Goal: Task Accomplishment & Management: Use online tool/utility

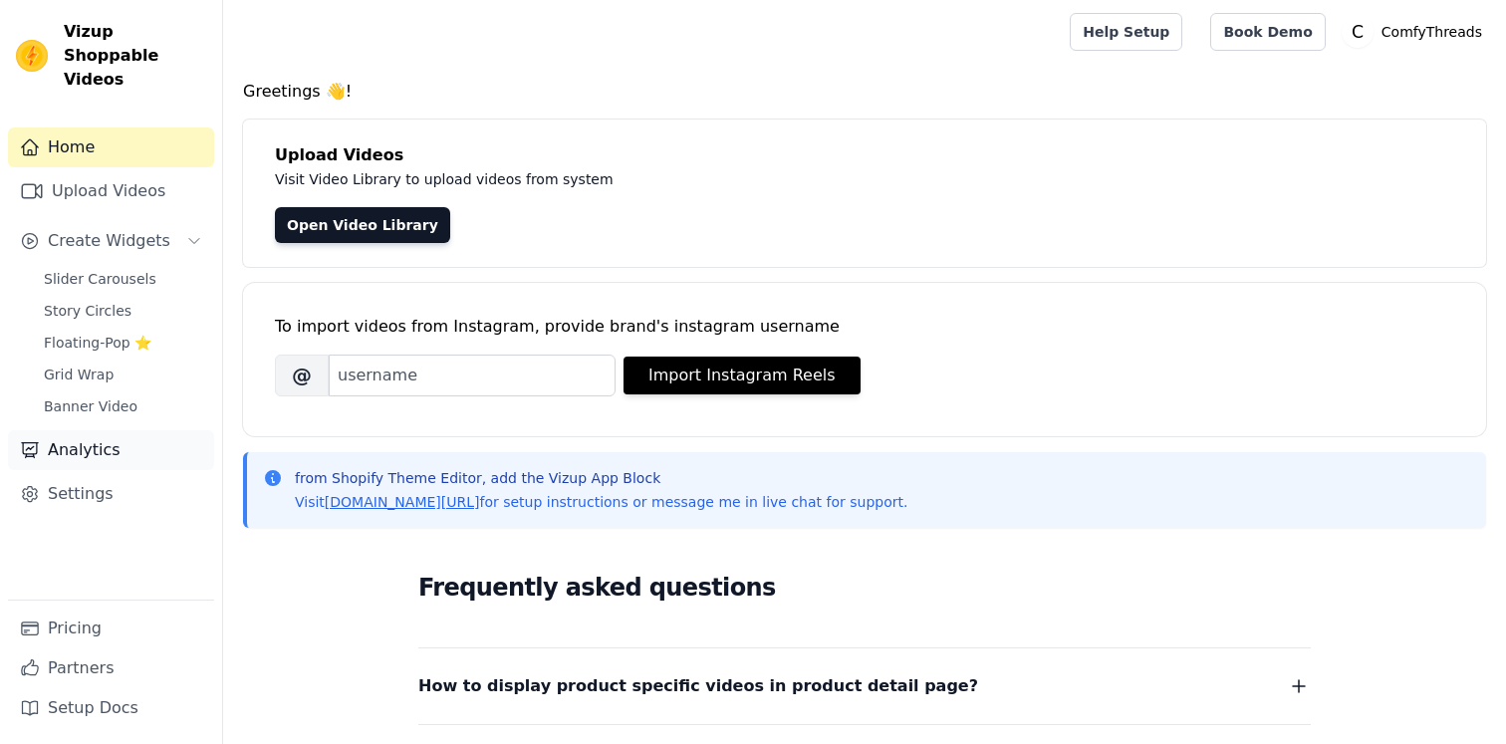
click at [96, 430] on link "Analytics" at bounding box center [111, 450] width 206 height 40
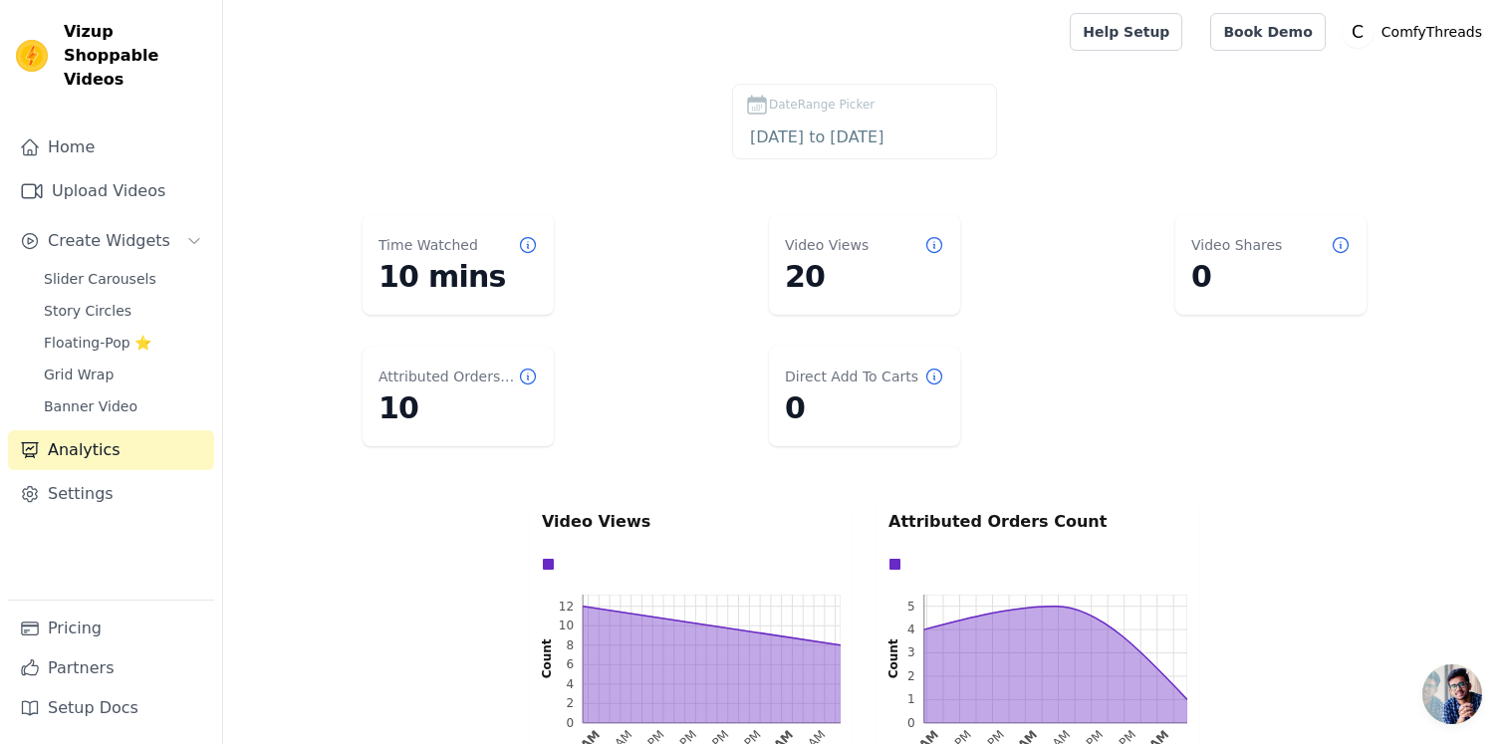
click at [529, 245] on icon at bounding box center [528, 245] width 20 height 20
click at [92, 474] on link "Settings" at bounding box center [111, 494] width 206 height 40
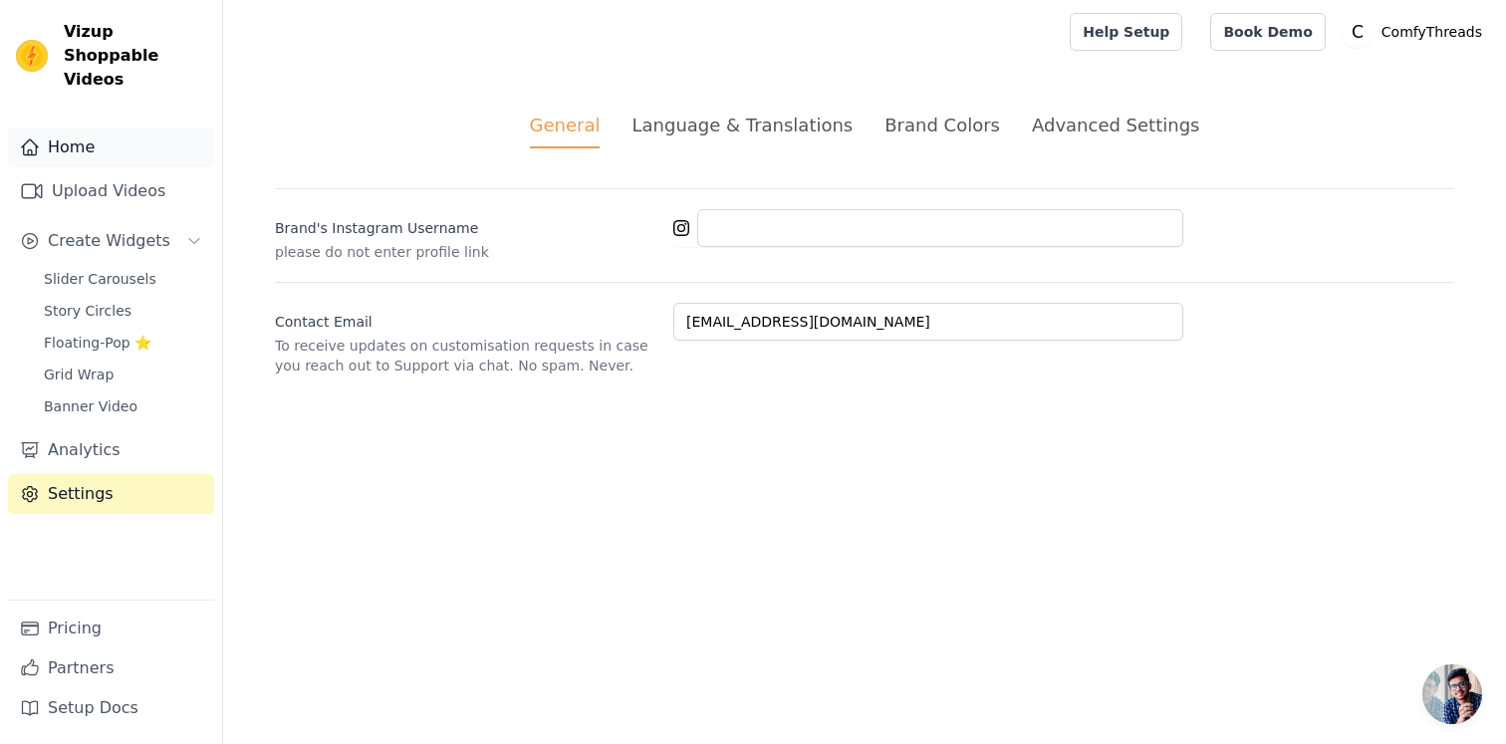
click at [120, 129] on link "Home" at bounding box center [111, 148] width 206 height 40
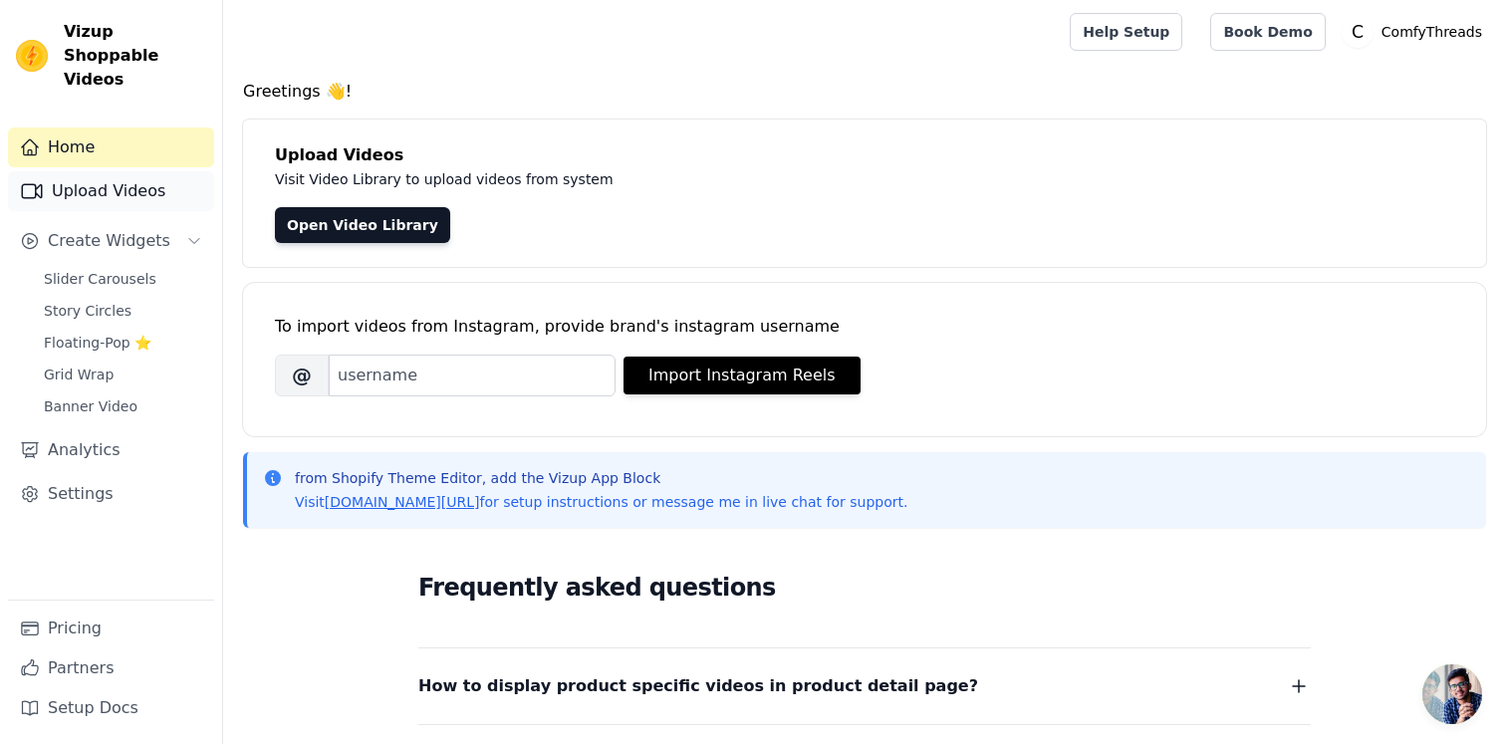
click at [108, 180] on link "Upload Videos" at bounding box center [111, 191] width 206 height 40
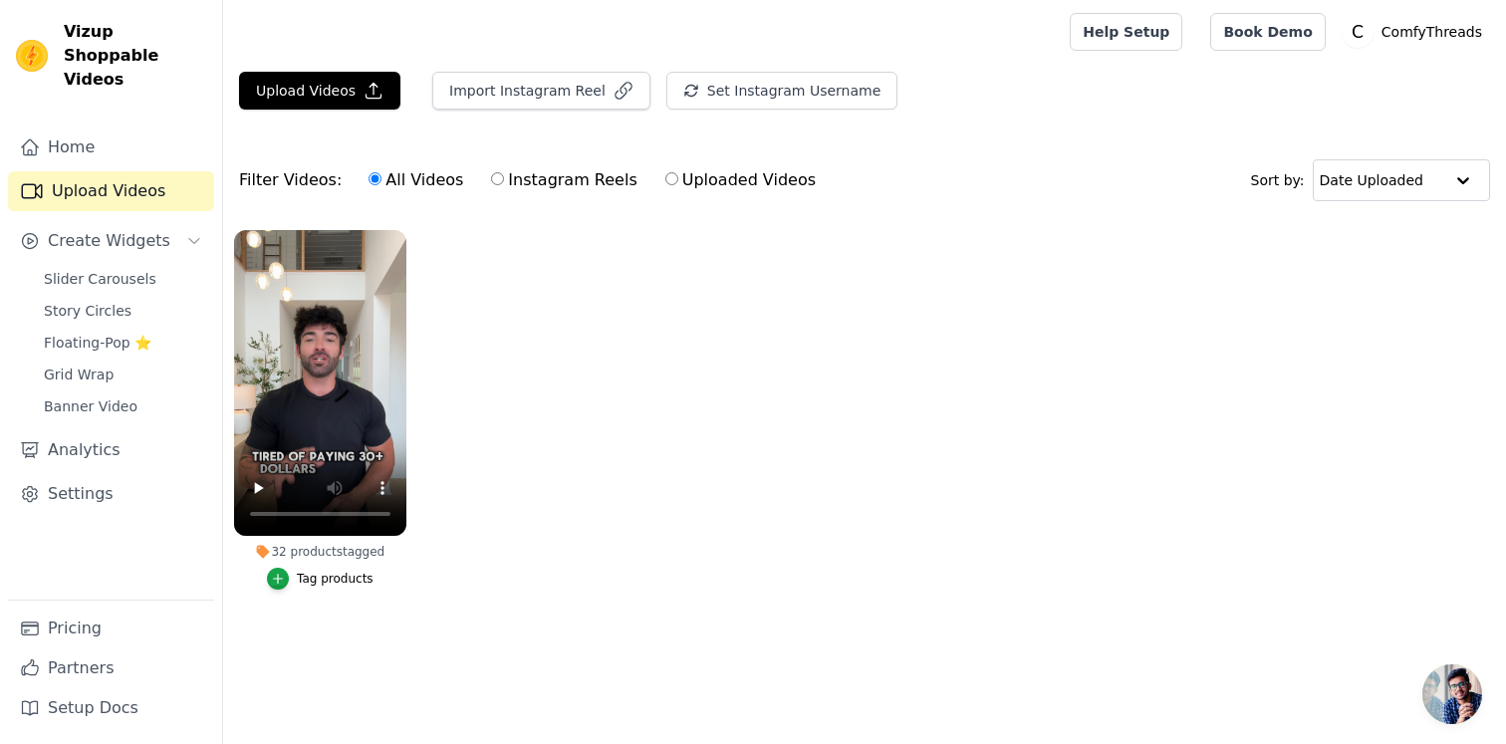
click at [327, 550] on div "32 products tagged" at bounding box center [320, 552] width 172 height 16
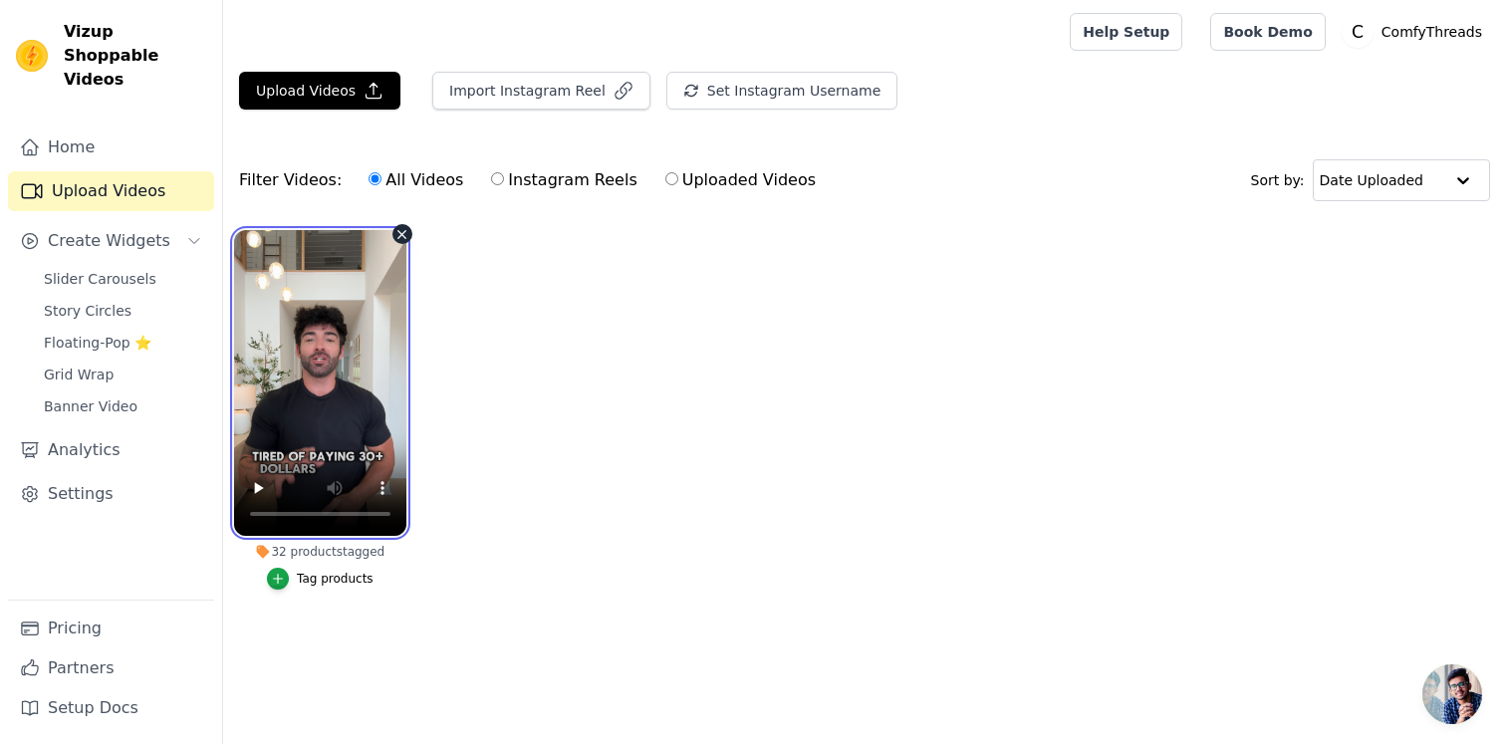
click at [362, 388] on video at bounding box center [320, 383] width 172 height 306
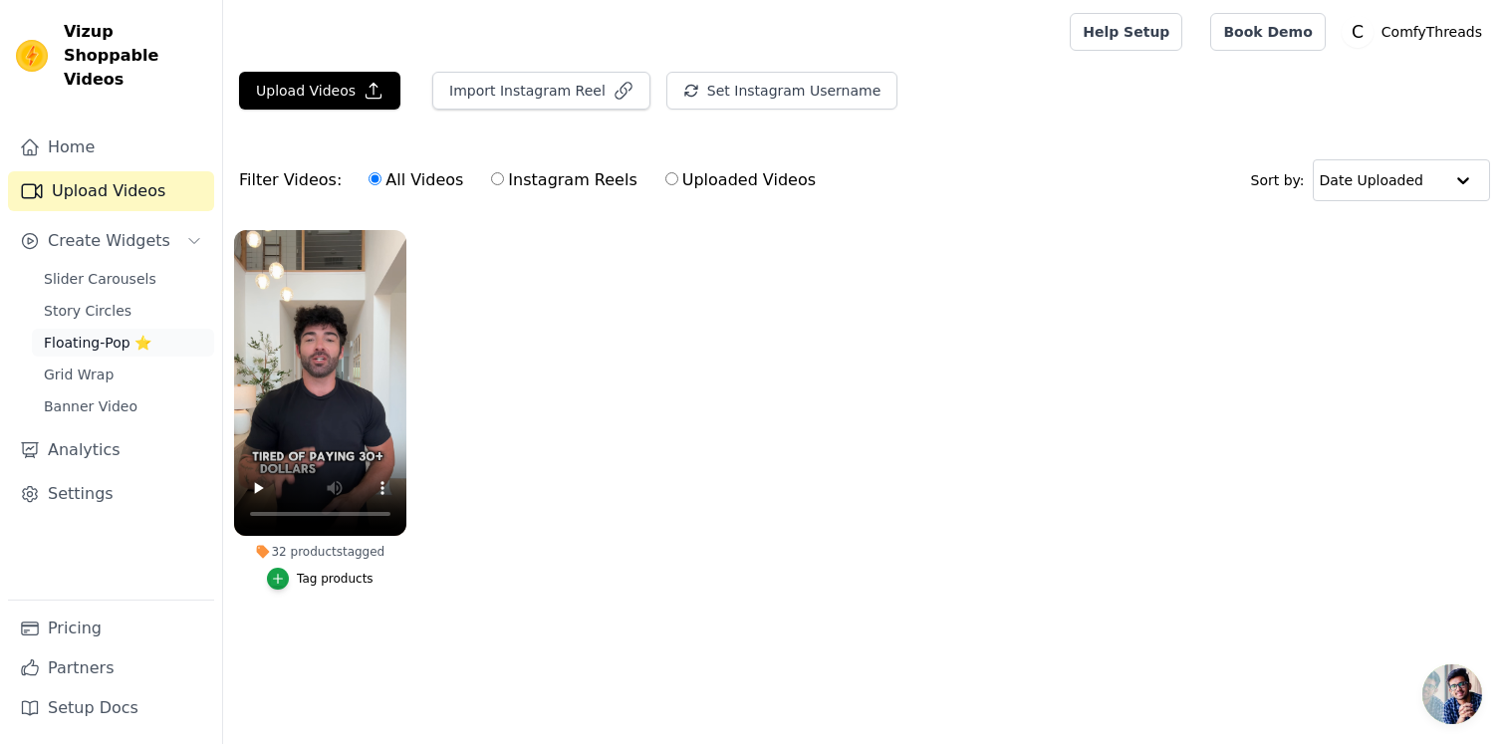
click at [98, 333] on span "Floating-Pop ⭐" at bounding box center [98, 343] width 108 height 20
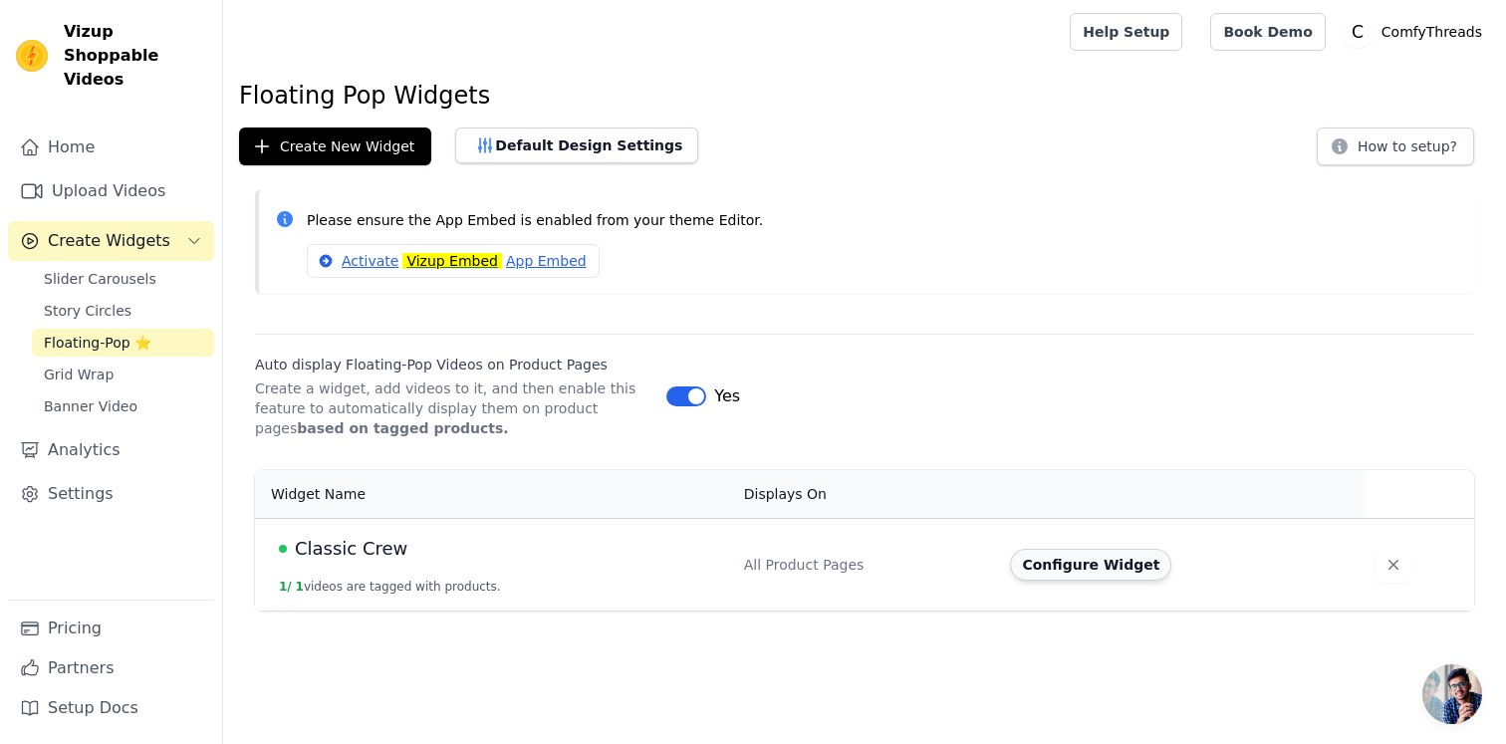
click at [1080, 569] on button "Configure Widget" at bounding box center [1090, 565] width 161 height 32
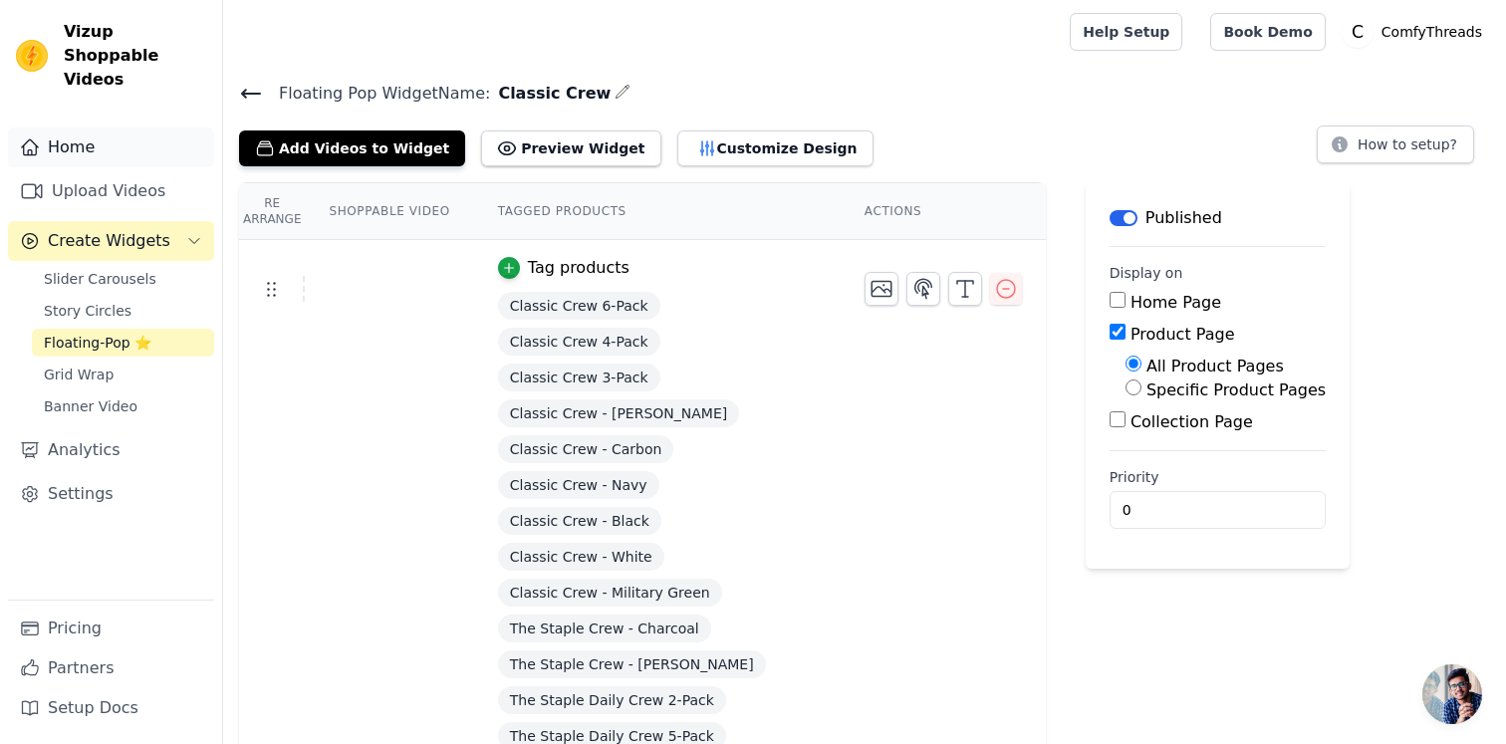
click at [123, 128] on link "Home" at bounding box center [111, 148] width 206 height 40
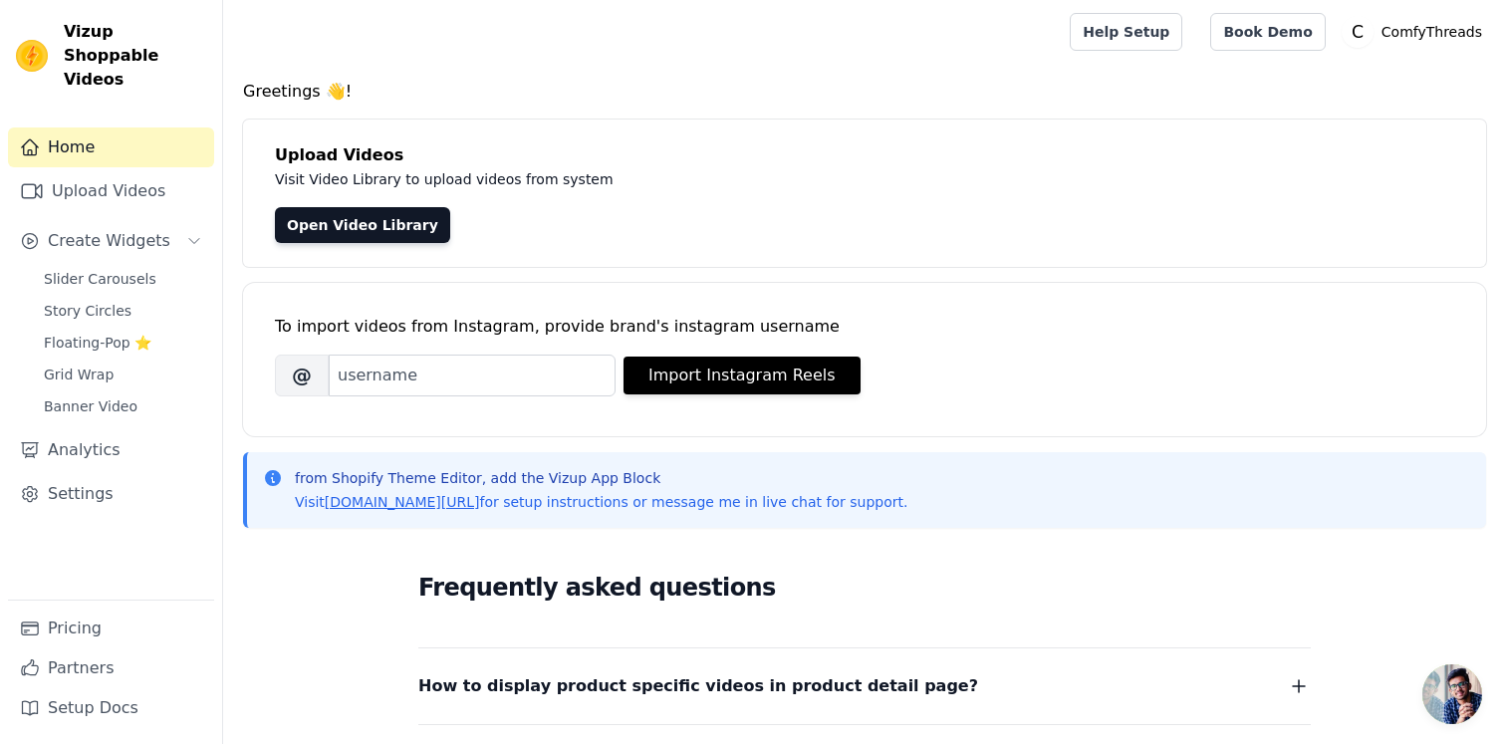
click at [275, 89] on h4 "Greetings 👋!" at bounding box center [864, 92] width 1243 height 24
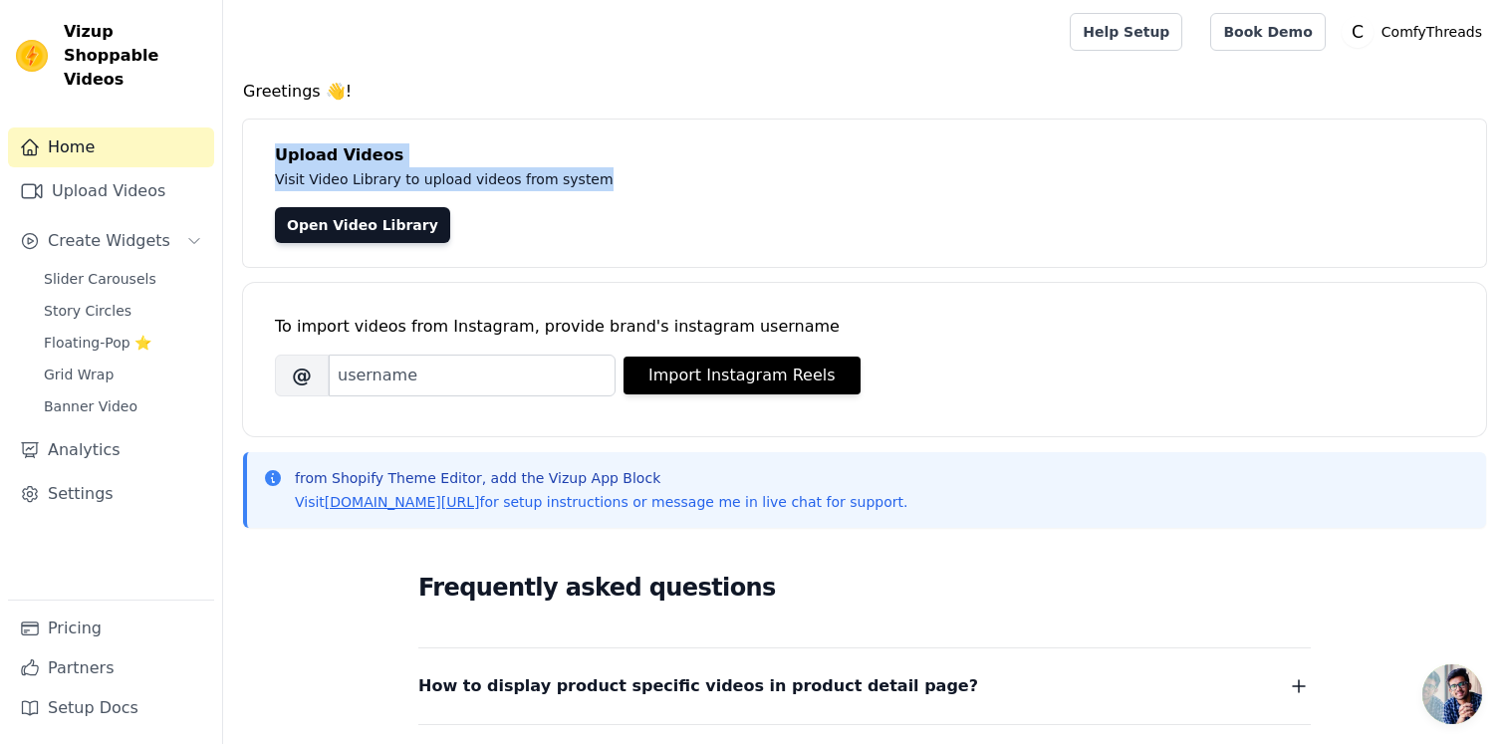
drag, startPoint x: 280, startPoint y: 159, endPoint x: 636, endPoint y: 188, distance: 356.9
click at [636, 188] on div "Upload Videos Visit Video Library to upload videos from system Open Video Libra…" at bounding box center [864, 193] width 1243 height 147
click at [636, 188] on p "Visit Video Library to upload videos from system" at bounding box center [721, 179] width 893 height 24
drag, startPoint x: 276, startPoint y: 154, endPoint x: 638, endPoint y: 178, distance: 362.5
click at [638, 178] on div "Upload Videos Visit Video Library to upload videos from system Open Video Libra…" at bounding box center [864, 193] width 1243 height 147
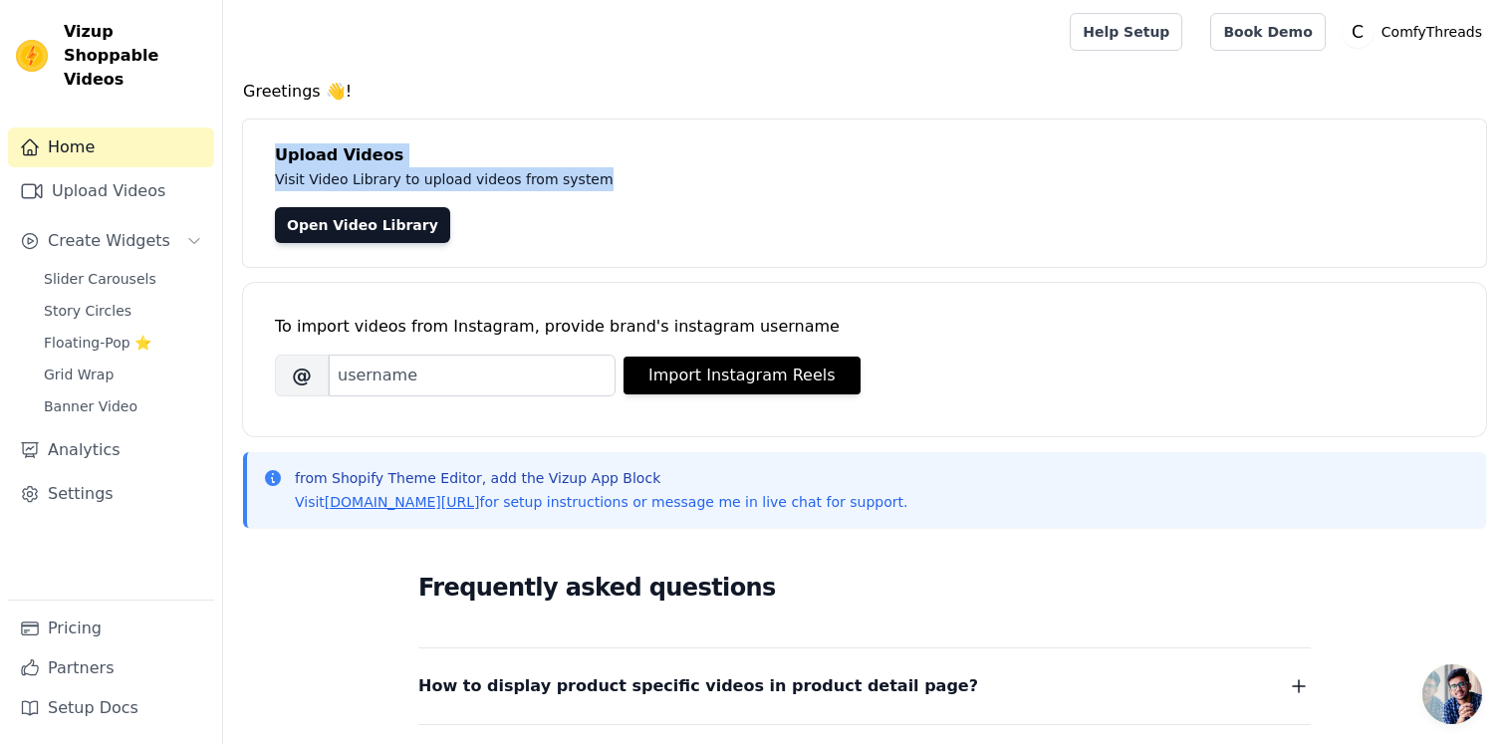
click at [638, 178] on p "Visit Video Library to upload videos from system" at bounding box center [721, 179] width 893 height 24
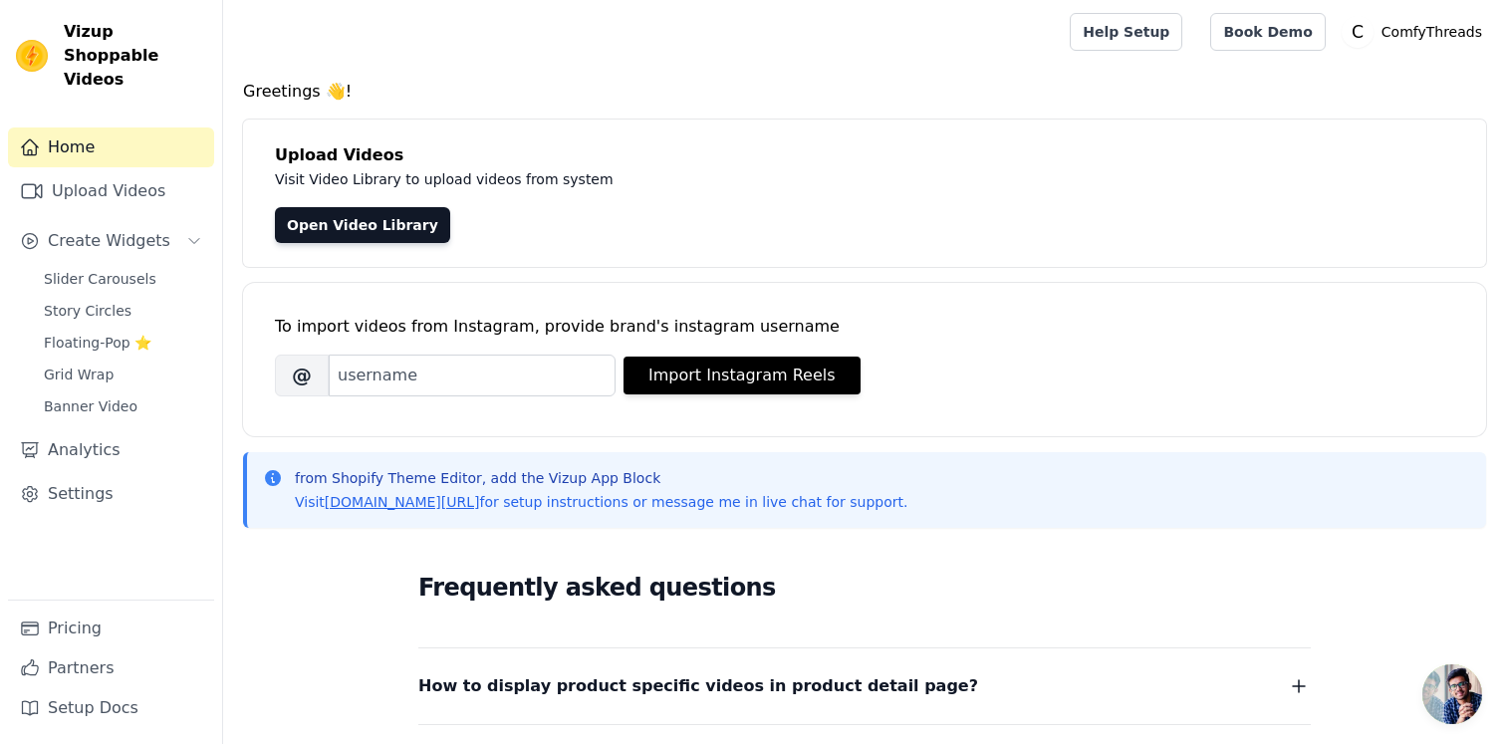
click at [409, 323] on div "To import videos from Instagram, provide brand's instagram username" at bounding box center [865, 327] width 1180 height 24
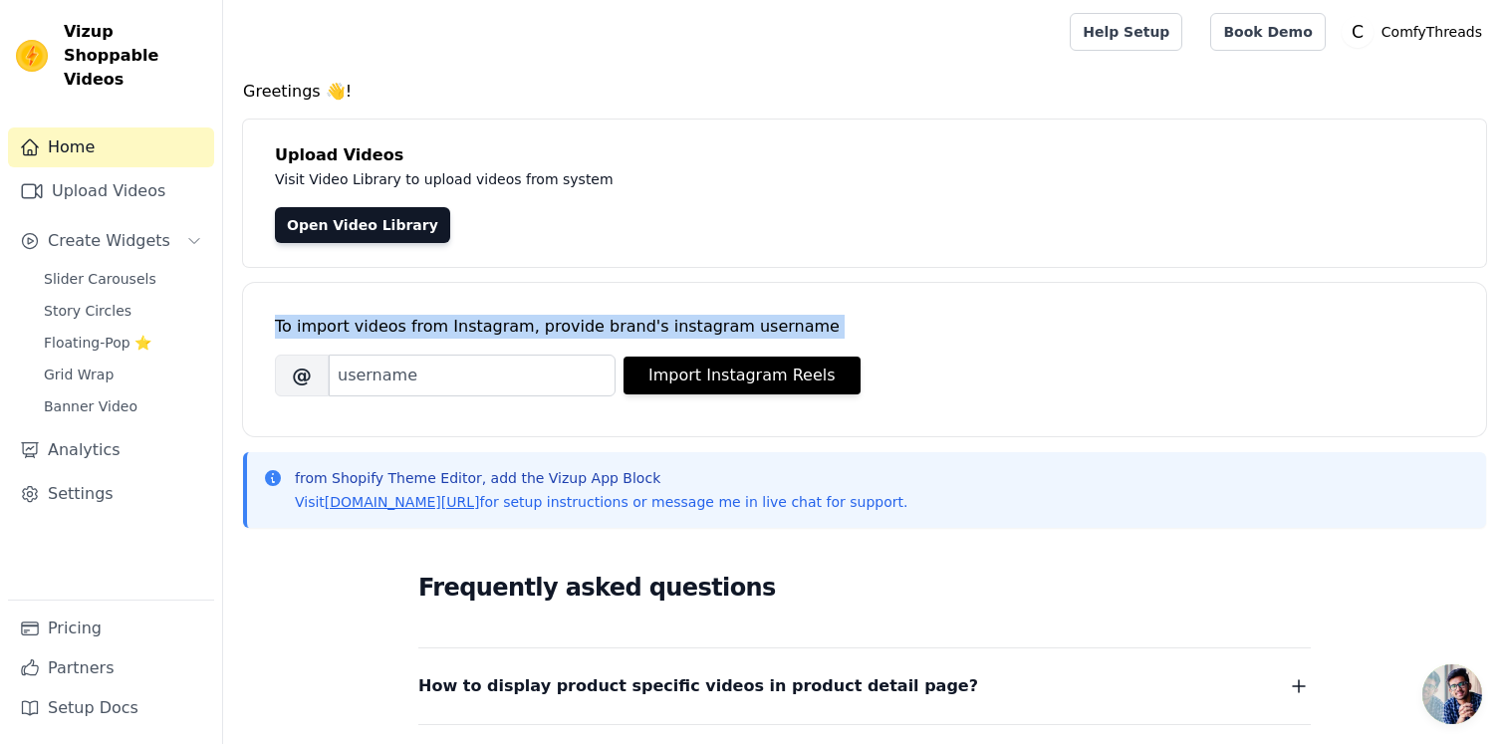
click at [409, 323] on div "To import videos from Instagram, provide brand's instagram username" at bounding box center [865, 327] width 1180 height 24
click at [462, 323] on div "To import videos from Instagram, provide brand's instagram username" at bounding box center [865, 327] width 1180 height 24
